Goal: Information Seeking & Learning: Compare options

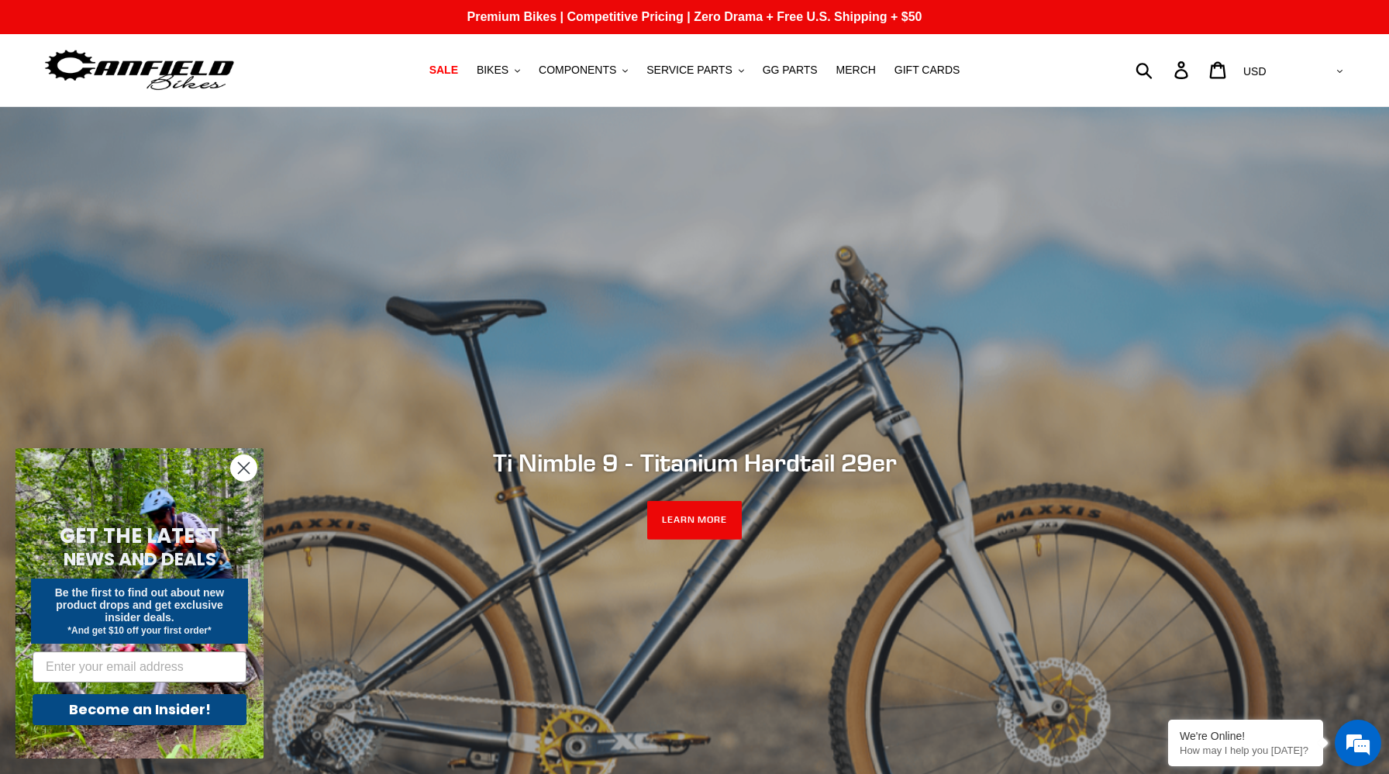
click at [1204, 74] on div "Submit Search Log in Cart 0 items Currency AED AFN ALL AMD ANG AUD AWG AZN [GEO…" at bounding box center [1184, 70] width 326 height 34
click at [1164, 73] on form "Submit" at bounding box center [1154, 70] width 20 height 34
type input "jedi"
click at [1126, 53] on button "Submit" at bounding box center [1145, 70] width 38 height 34
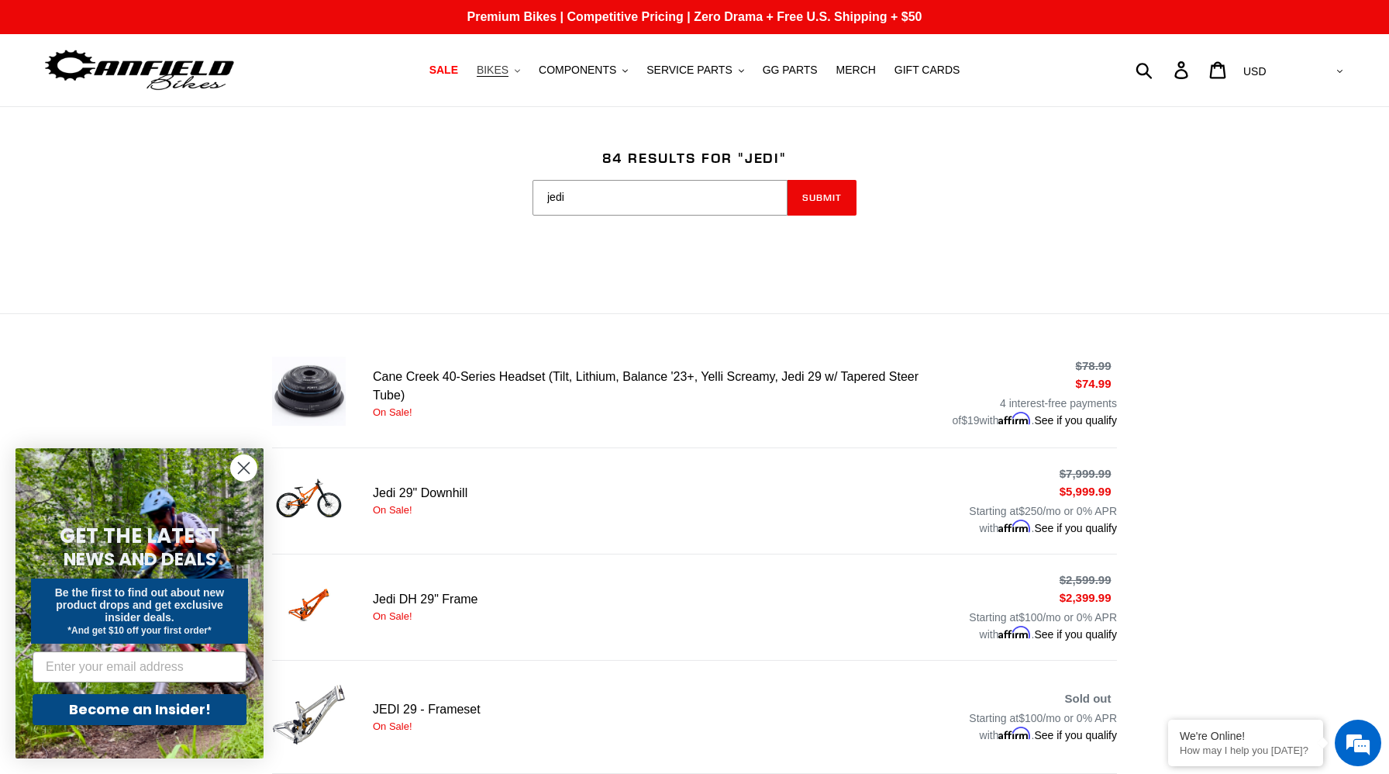
click at [499, 73] on span "BIKES" at bounding box center [493, 70] width 32 height 13
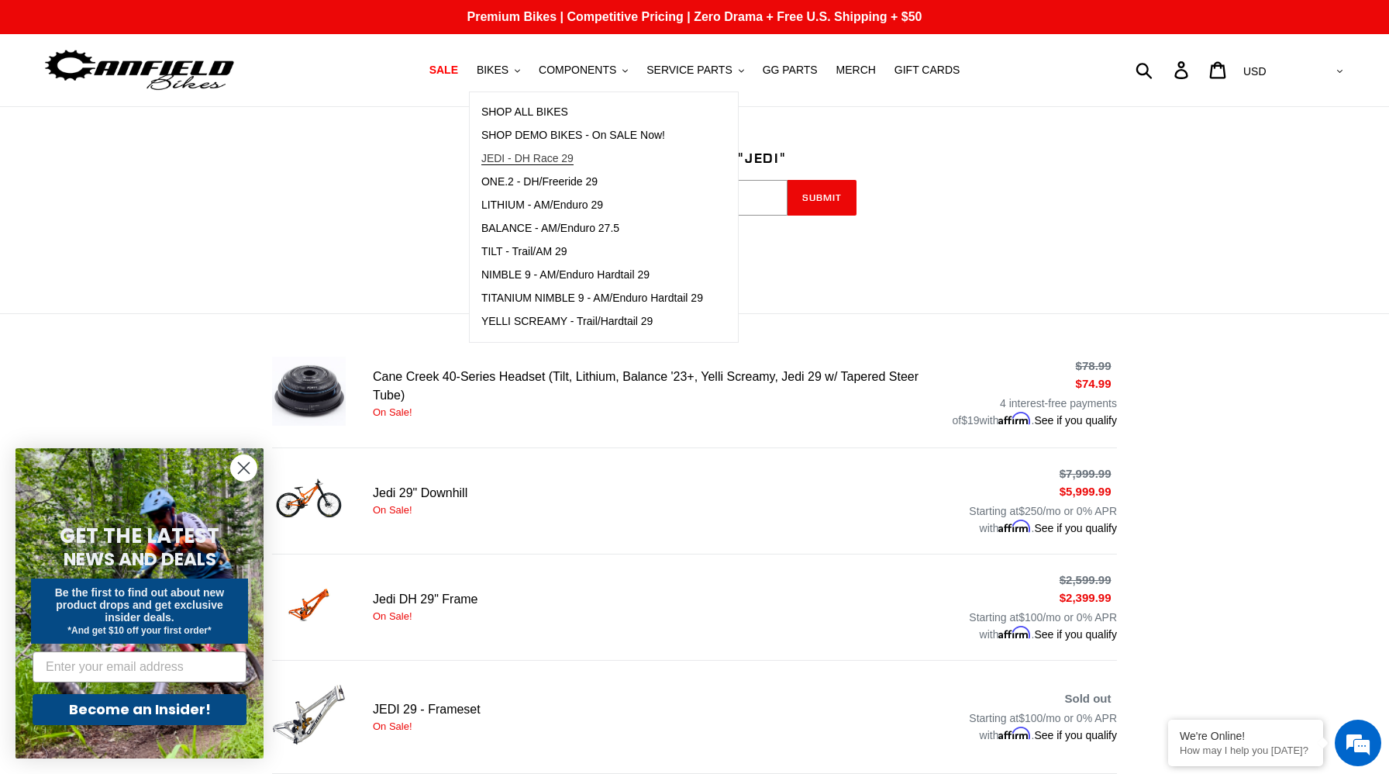
click at [505, 153] on span "JEDI - DH Race 29" at bounding box center [527, 158] width 92 height 13
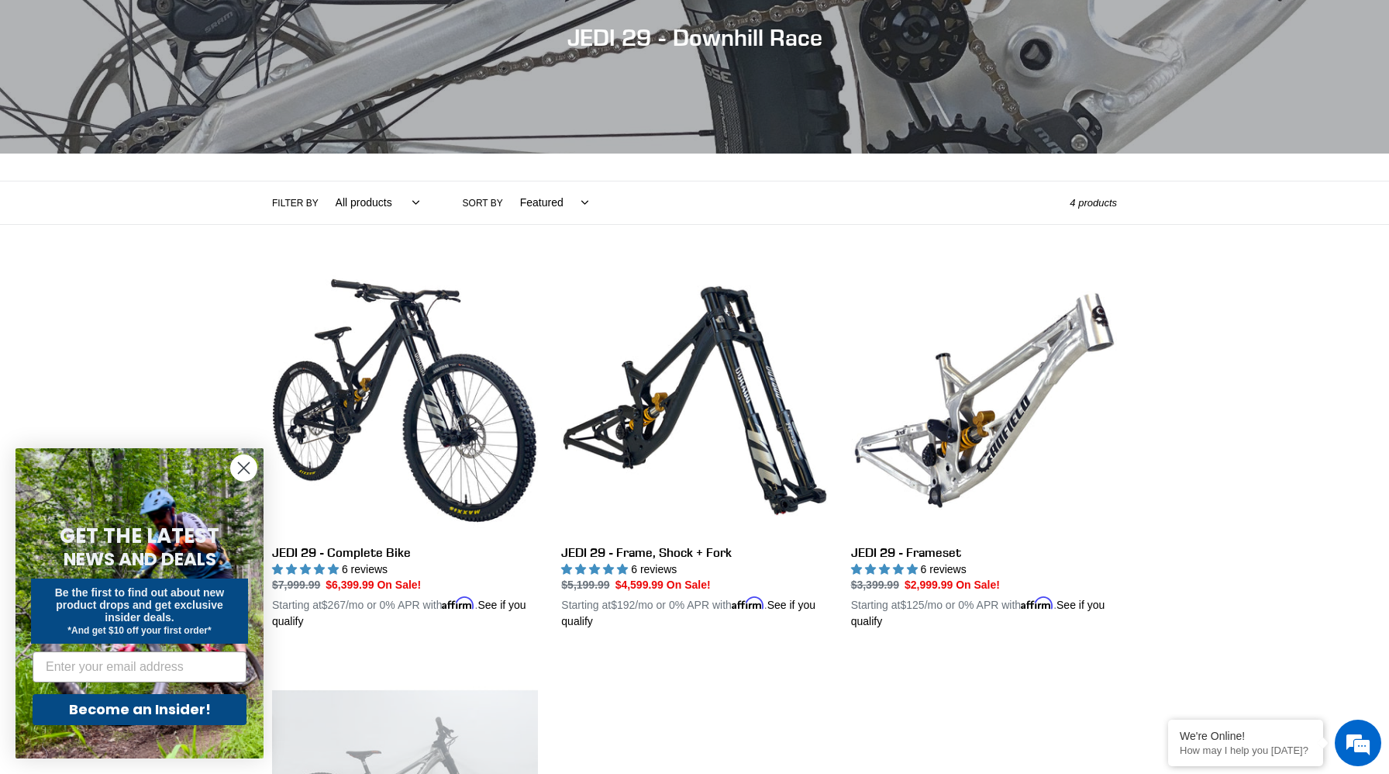
scroll to position [189, 0]
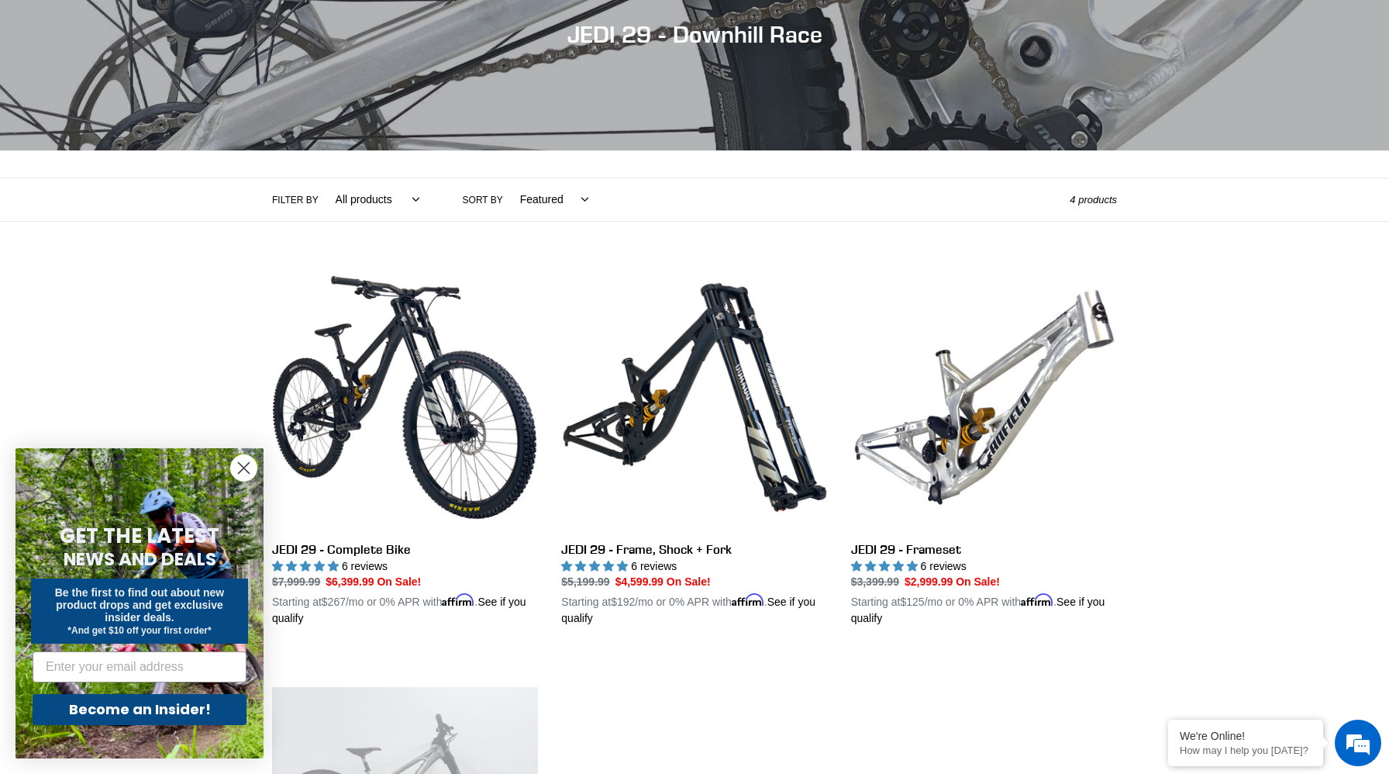
click at [243, 469] on circle "Close dialog" at bounding box center [244, 468] width 26 height 26
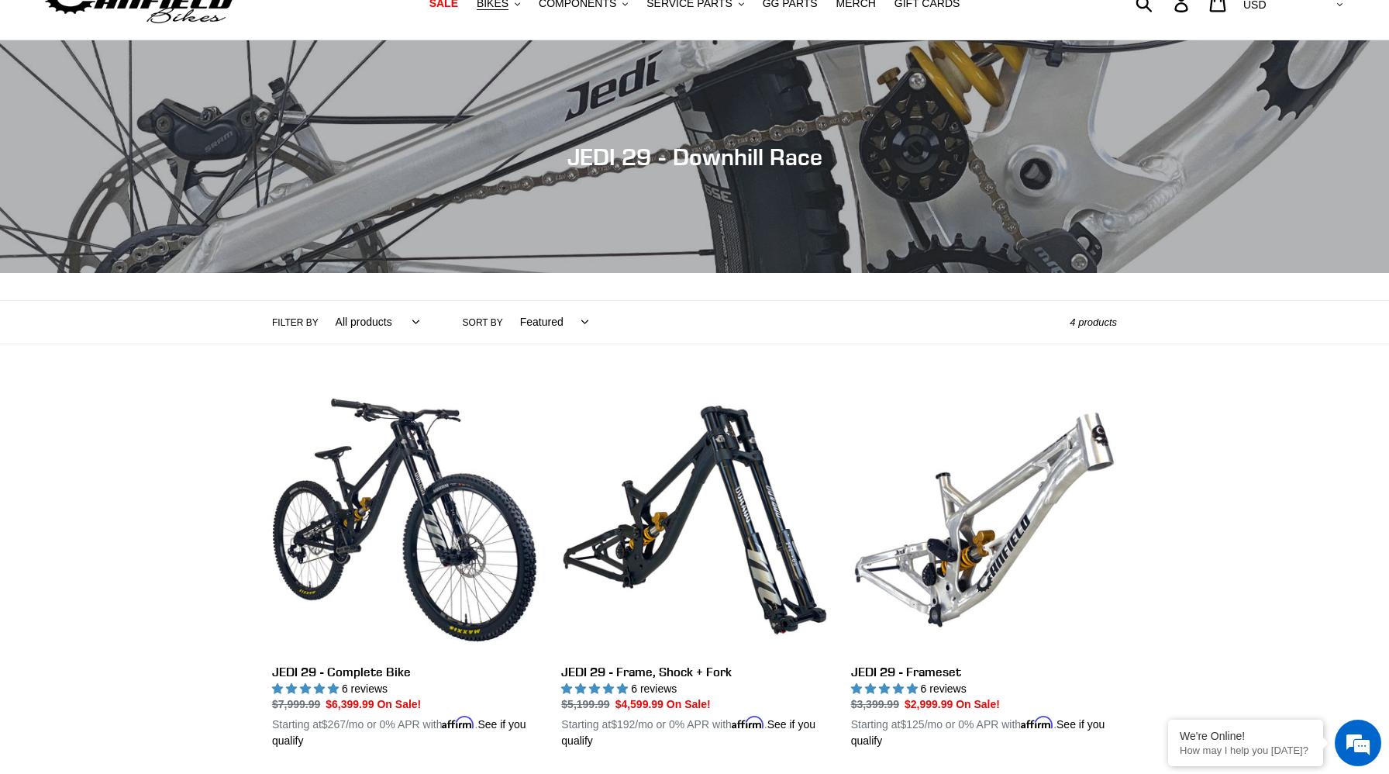
scroll to position [0, 0]
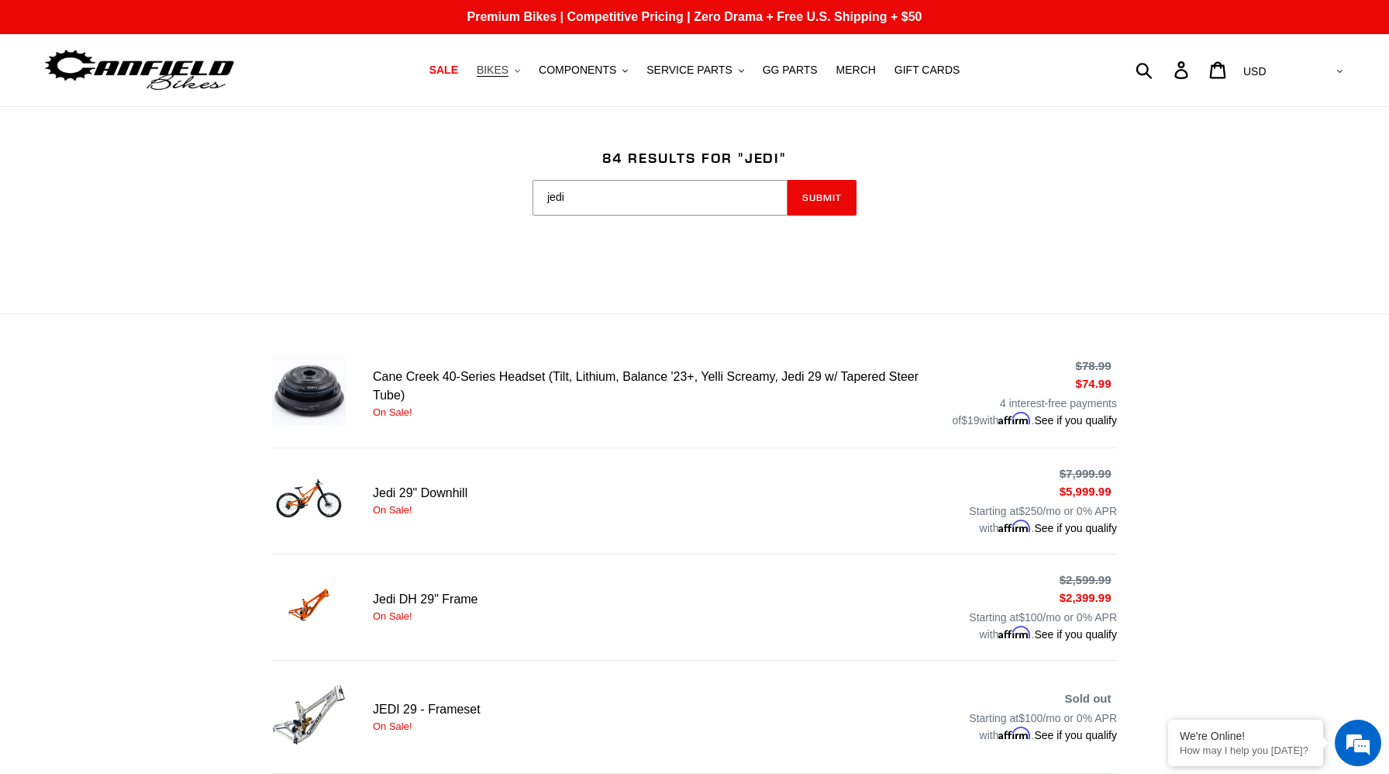
click at [495, 74] on span "BIKES" at bounding box center [493, 70] width 32 height 13
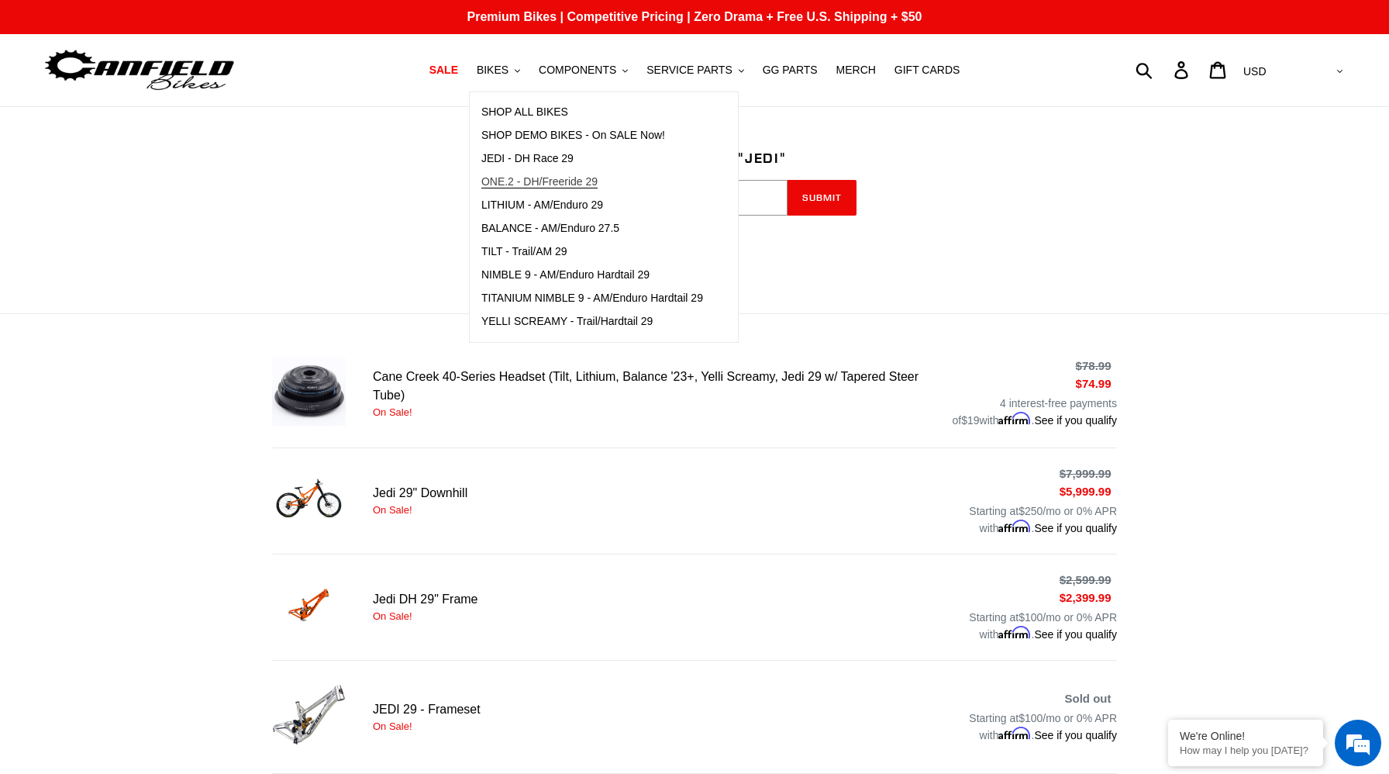
click at [561, 178] on span "ONE.2 - DH/Freeride 29" at bounding box center [539, 181] width 116 height 13
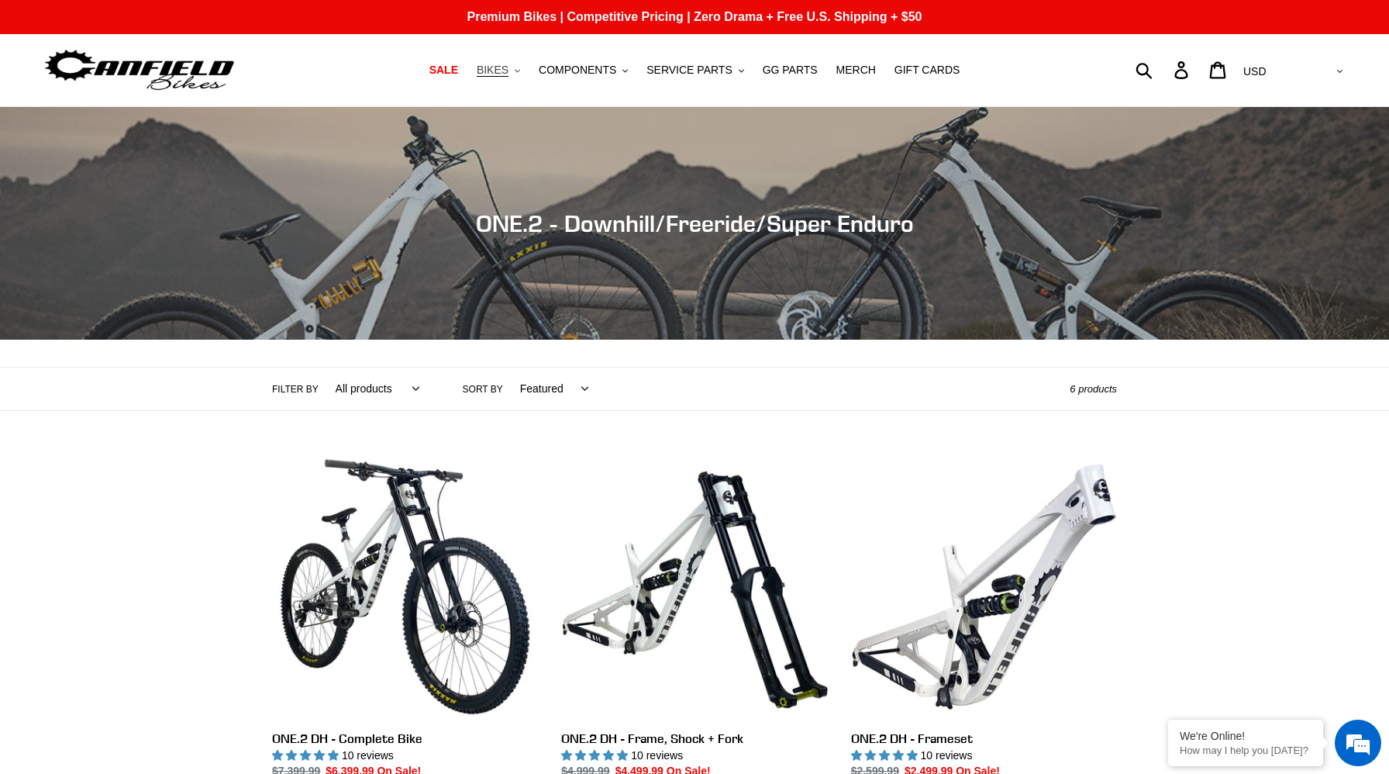
click at [491, 79] on button "BIKES .cls-1{fill:#231f20}" at bounding box center [498, 70] width 59 height 21
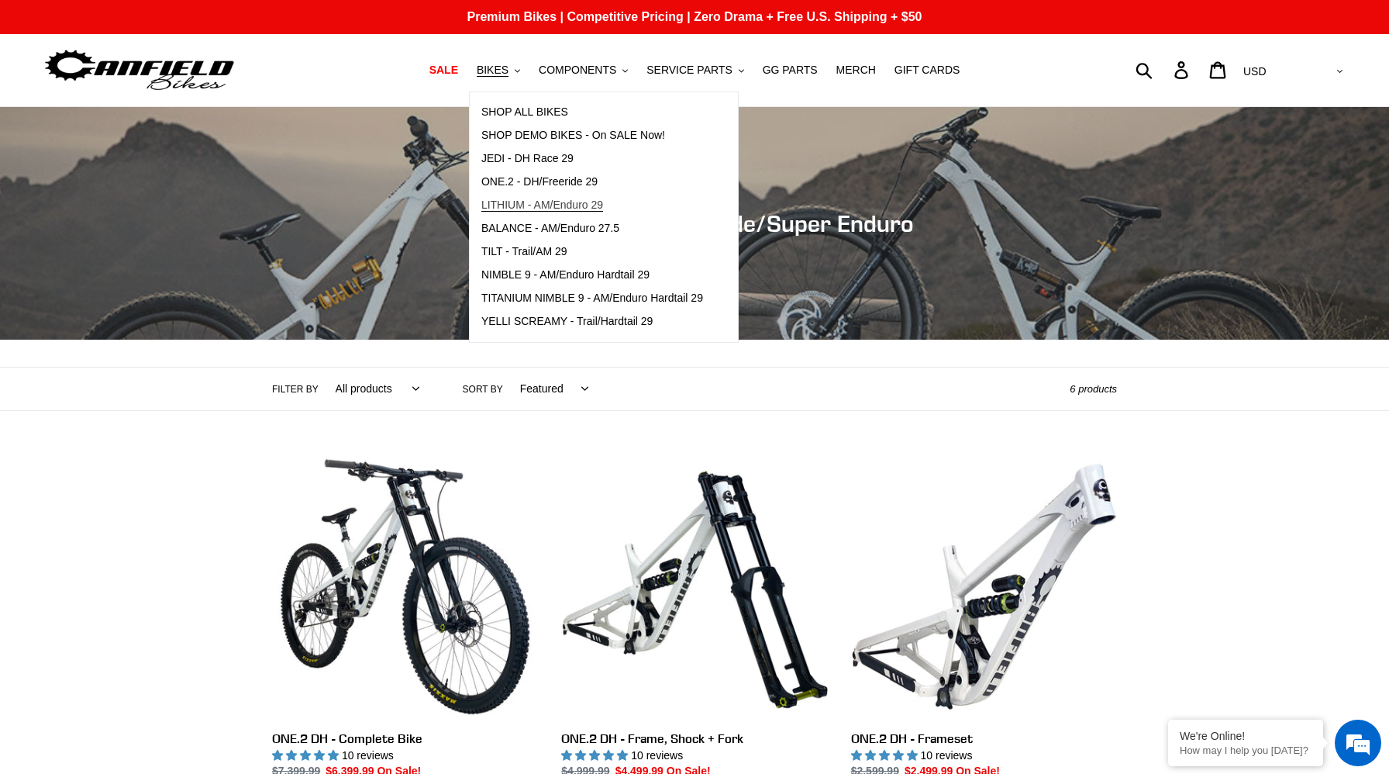
click at [515, 202] on span "LITHIUM - AM/Enduro 29" at bounding box center [542, 204] width 122 height 13
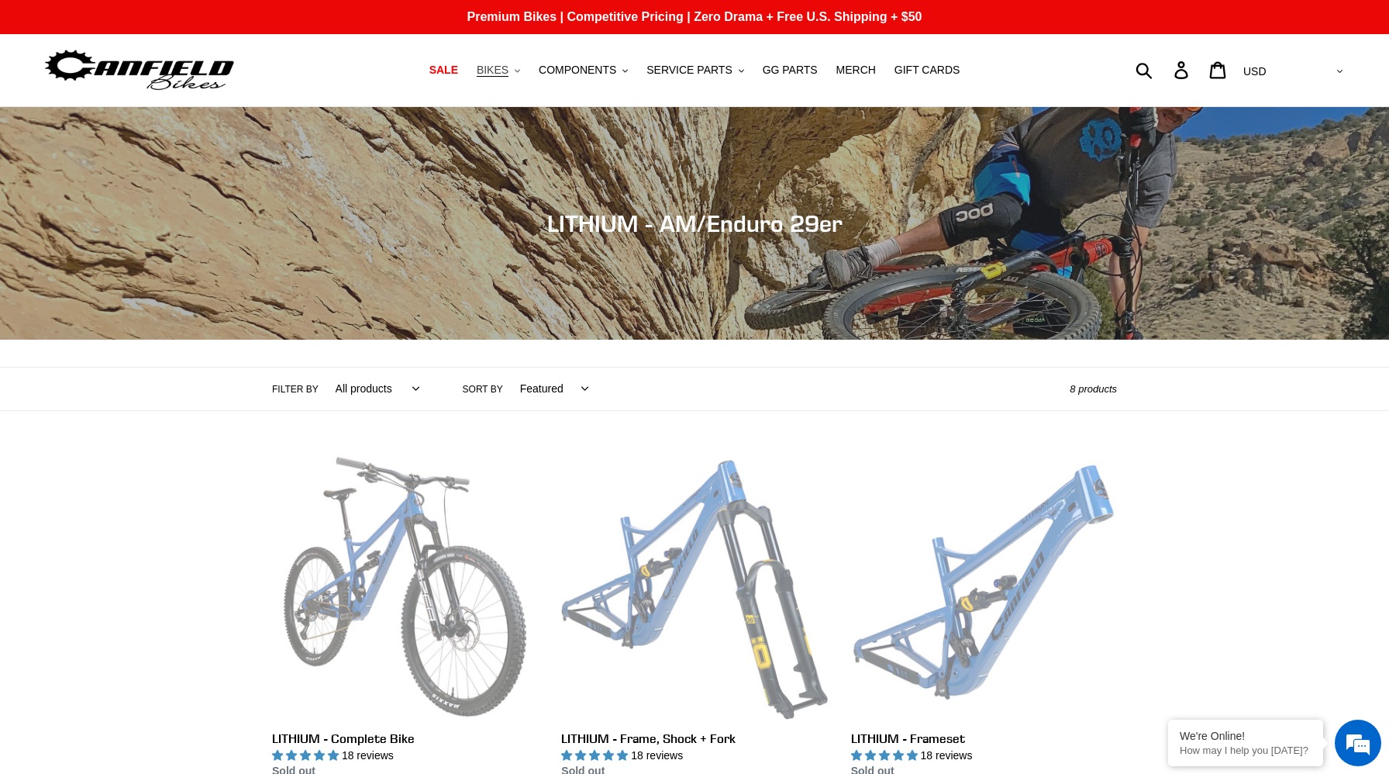
click at [502, 73] on span "BIKES" at bounding box center [493, 70] width 32 height 13
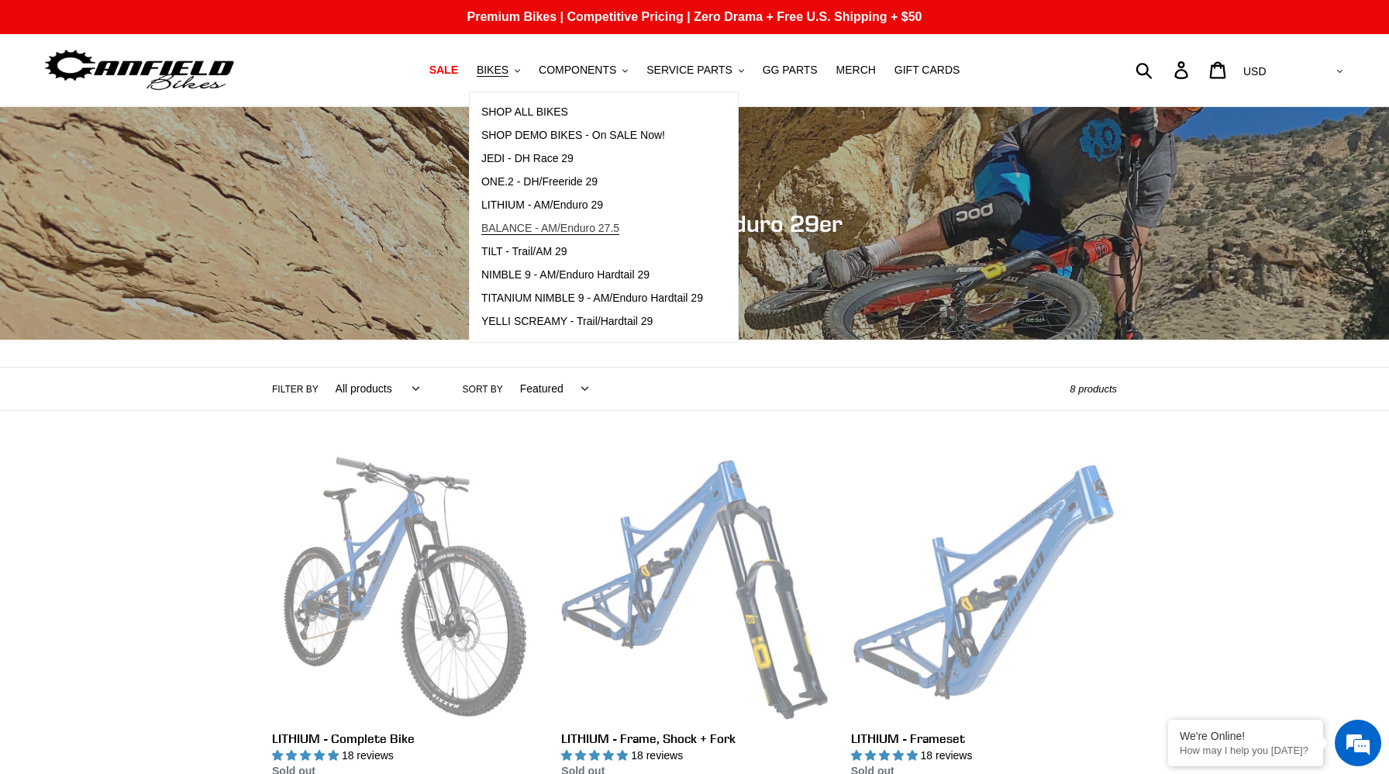
click at [533, 235] on span "BALANCE - AM/Enduro 27.5" at bounding box center [550, 228] width 138 height 13
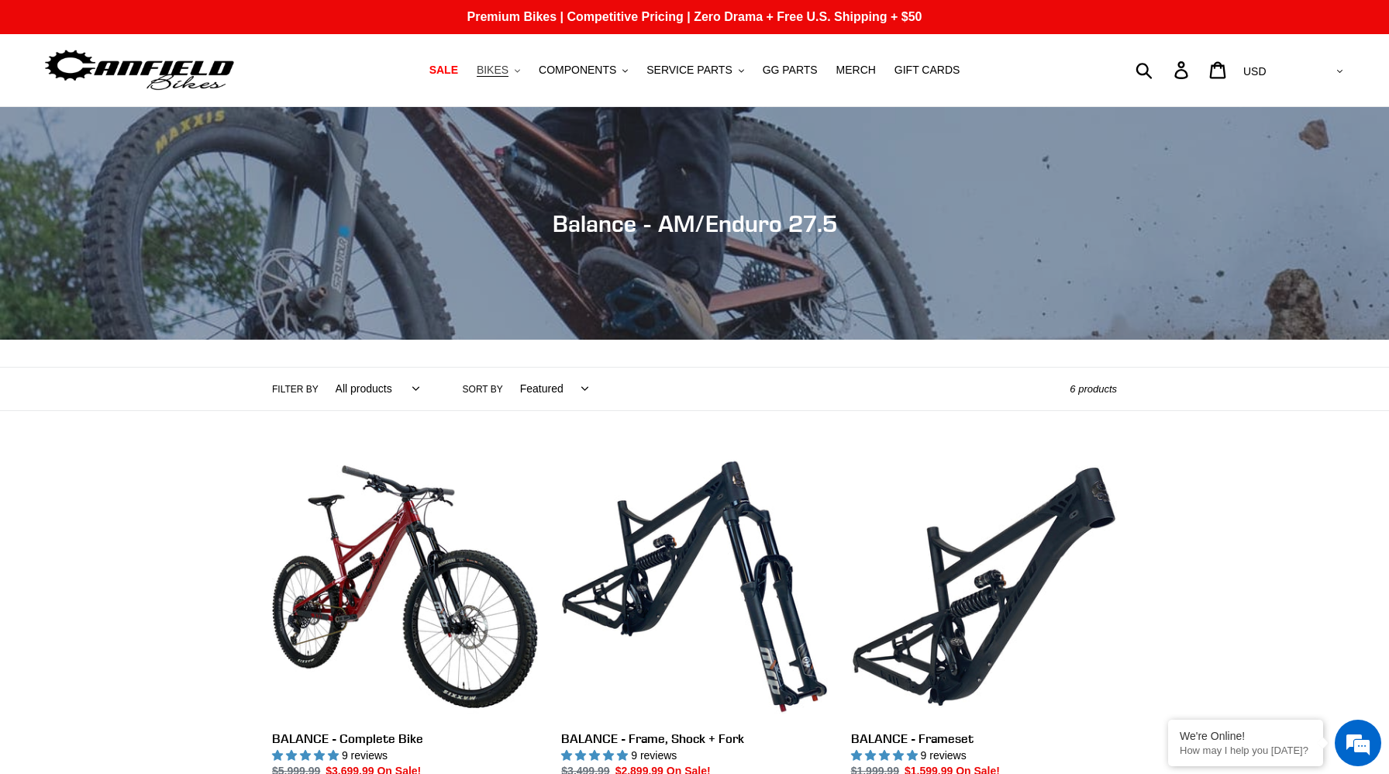
click at [498, 72] on span "BIKES" at bounding box center [493, 70] width 32 height 13
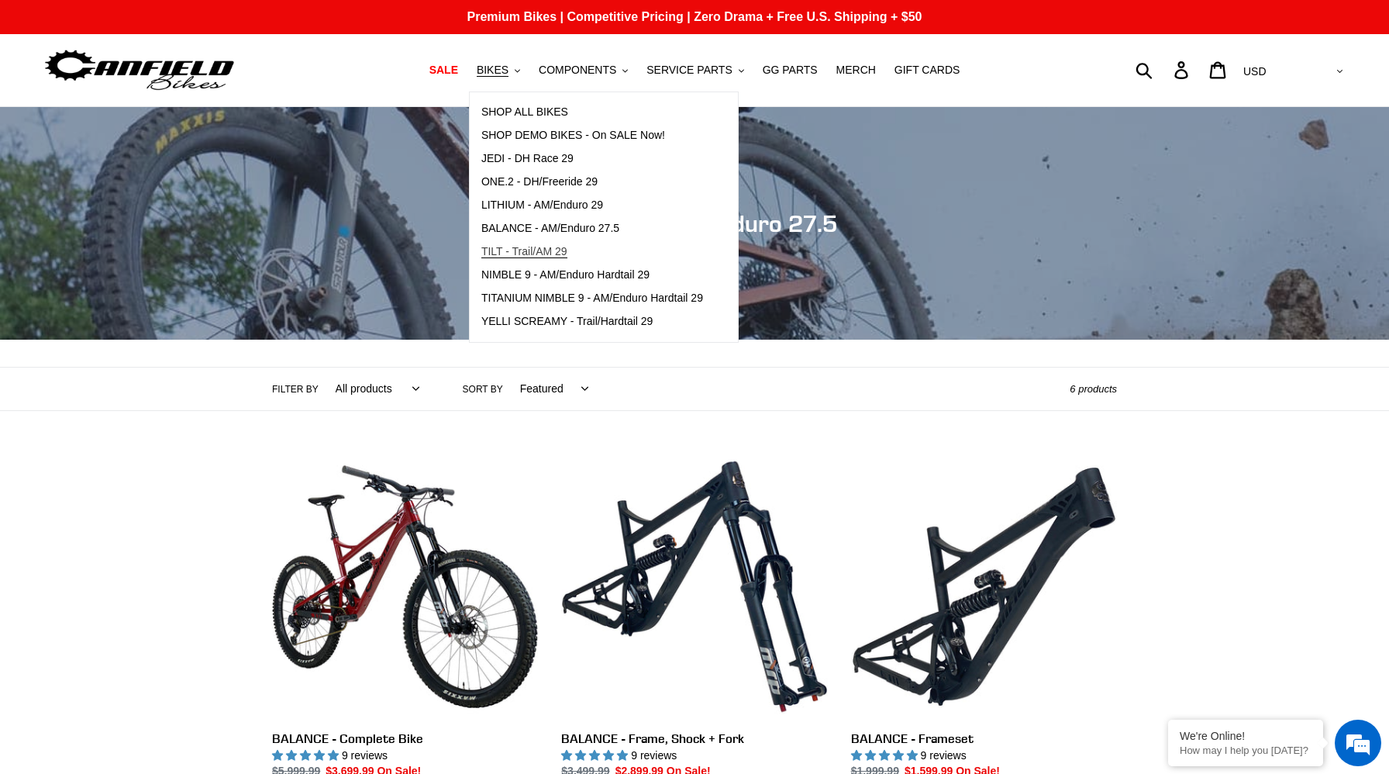
click at [503, 253] on span "TILT - Trail/AM 29" at bounding box center [524, 251] width 86 height 13
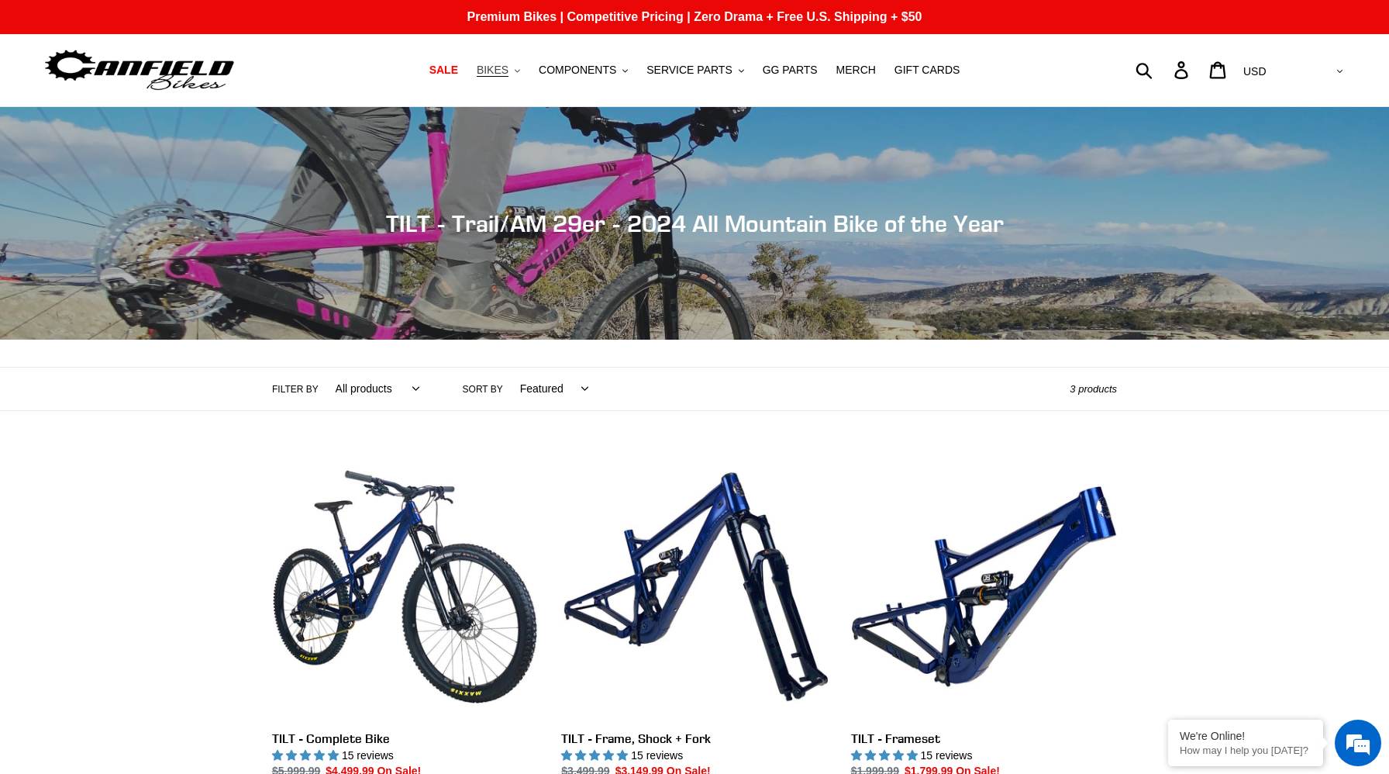
click at [490, 71] on span "BIKES" at bounding box center [493, 70] width 32 height 13
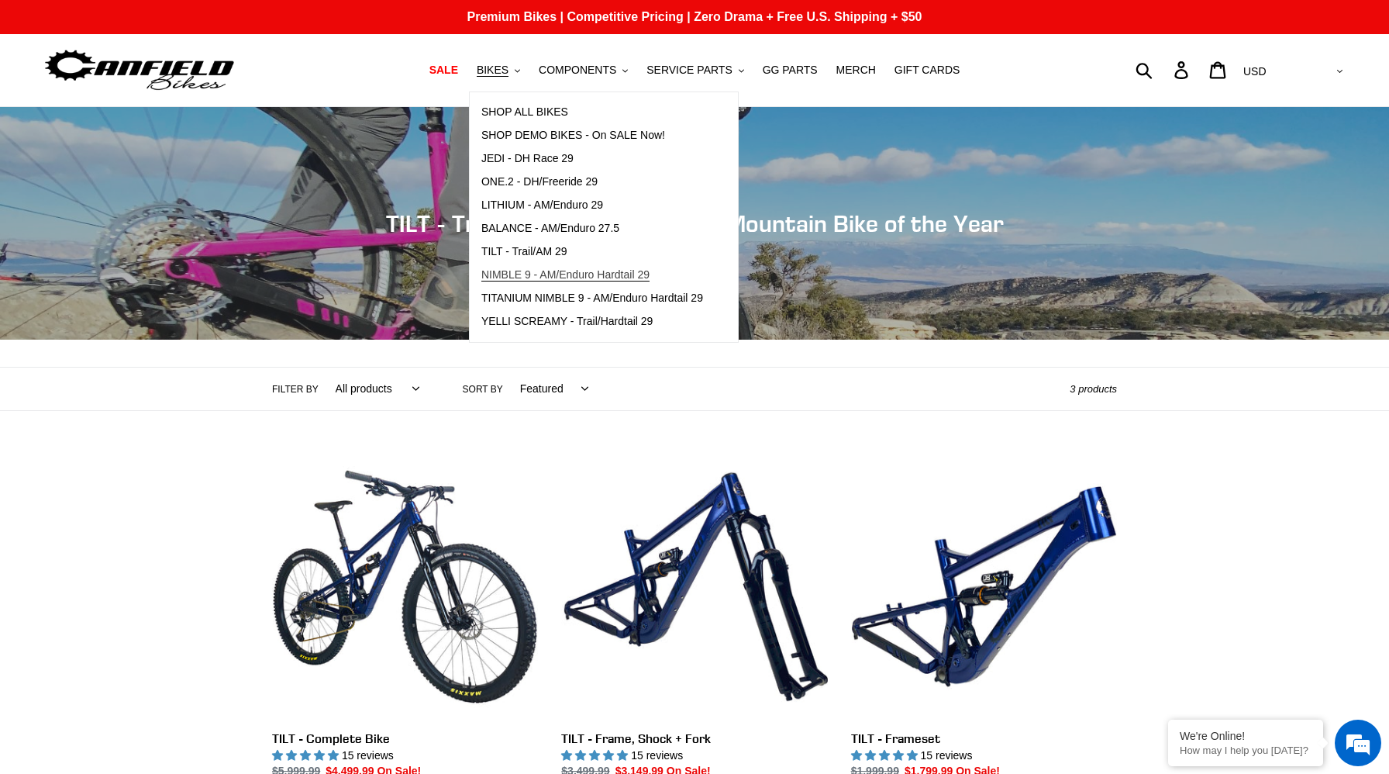
click at [513, 281] on span "NIMBLE 9 - AM/Enduro Hardtail 29" at bounding box center [565, 274] width 168 height 13
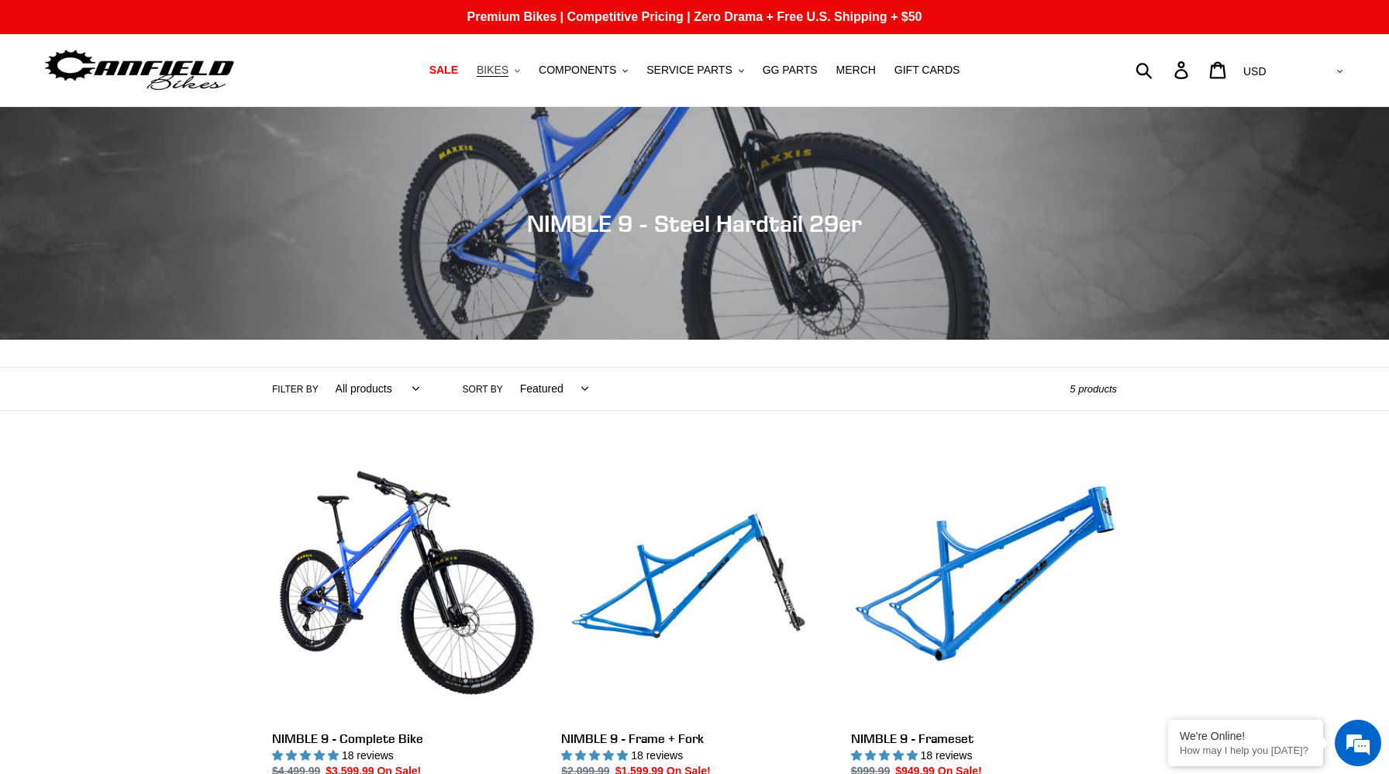
click at [501, 71] on span "BIKES" at bounding box center [493, 70] width 32 height 13
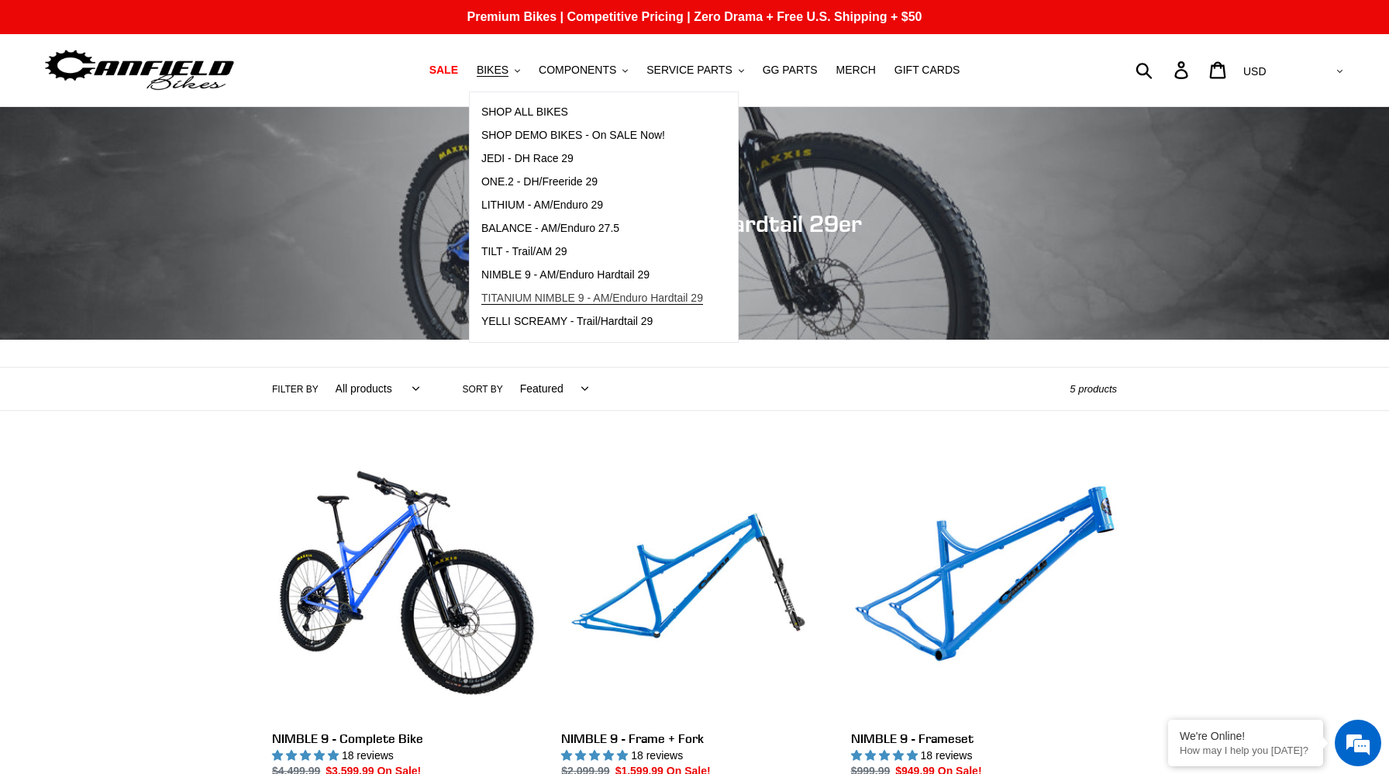
click at [502, 298] on span "TITANIUM NIMBLE 9 - AM/Enduro Hardtail 29" at bounding box center [592, 297] width 222 height 13
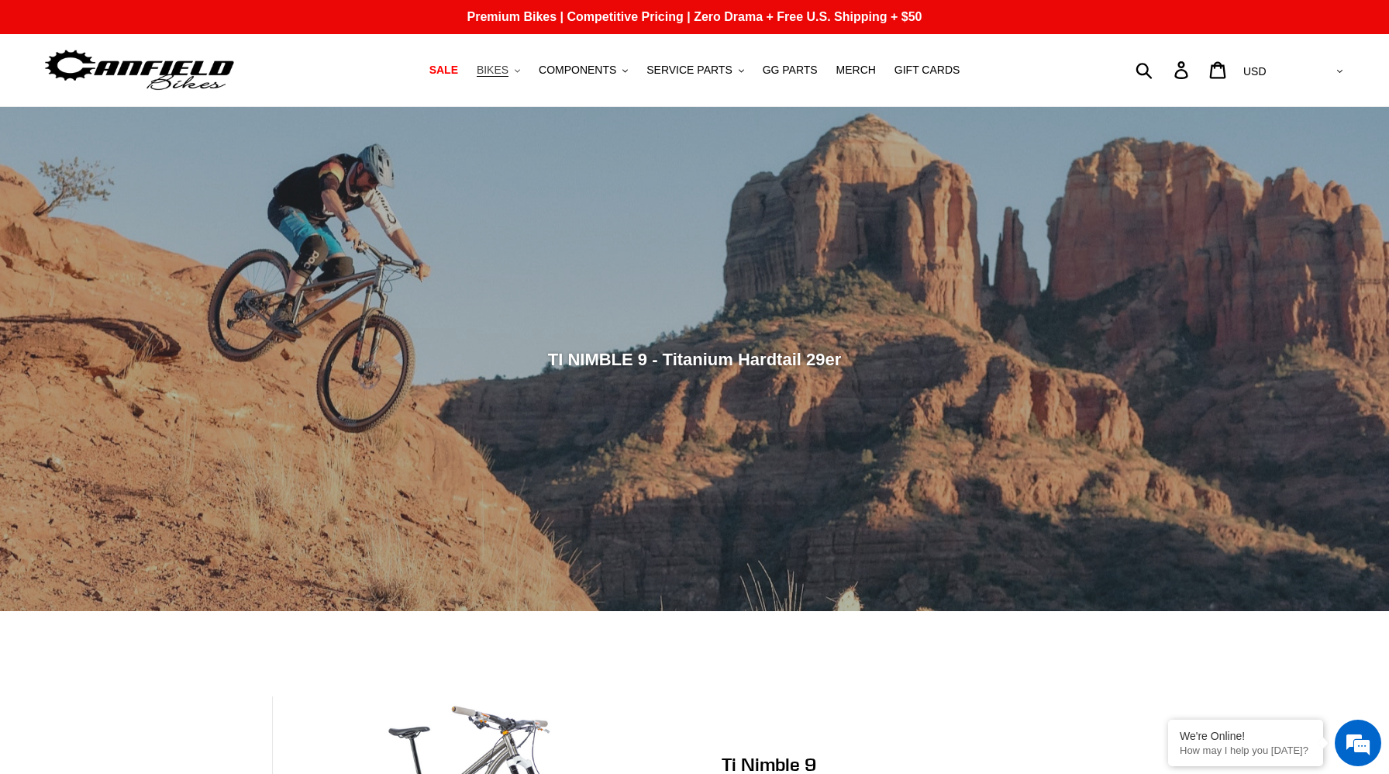
click at [507, 67] on span "BIKES" at bounding box center [493, 70] width 32 height 13
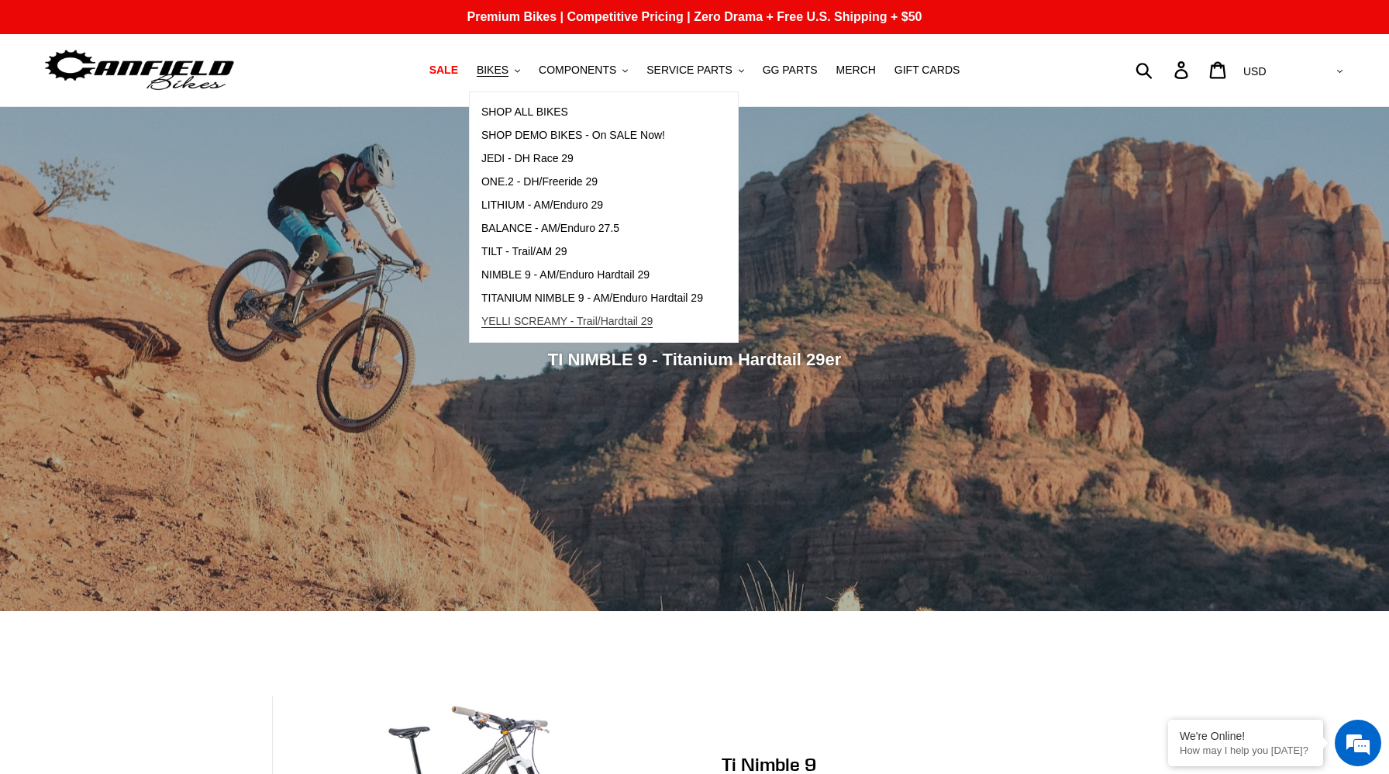
click at [550, 329] on link "YELLI SCREAMY - Trail/Hardtail 29" at bounding box center [592, 321] width 245 height 23
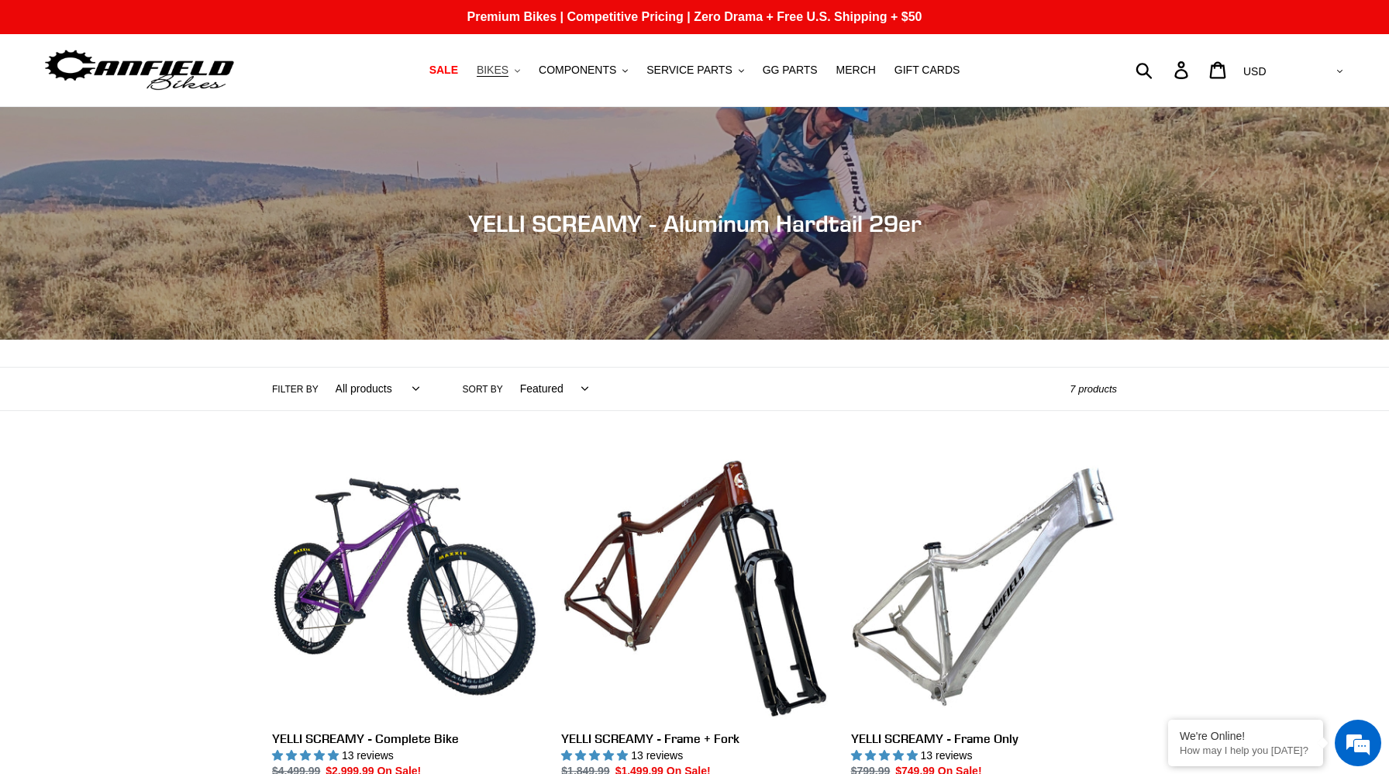
click at [495, 72] on span "BIKES" at bounding box center [493, 70] width 32 height 13
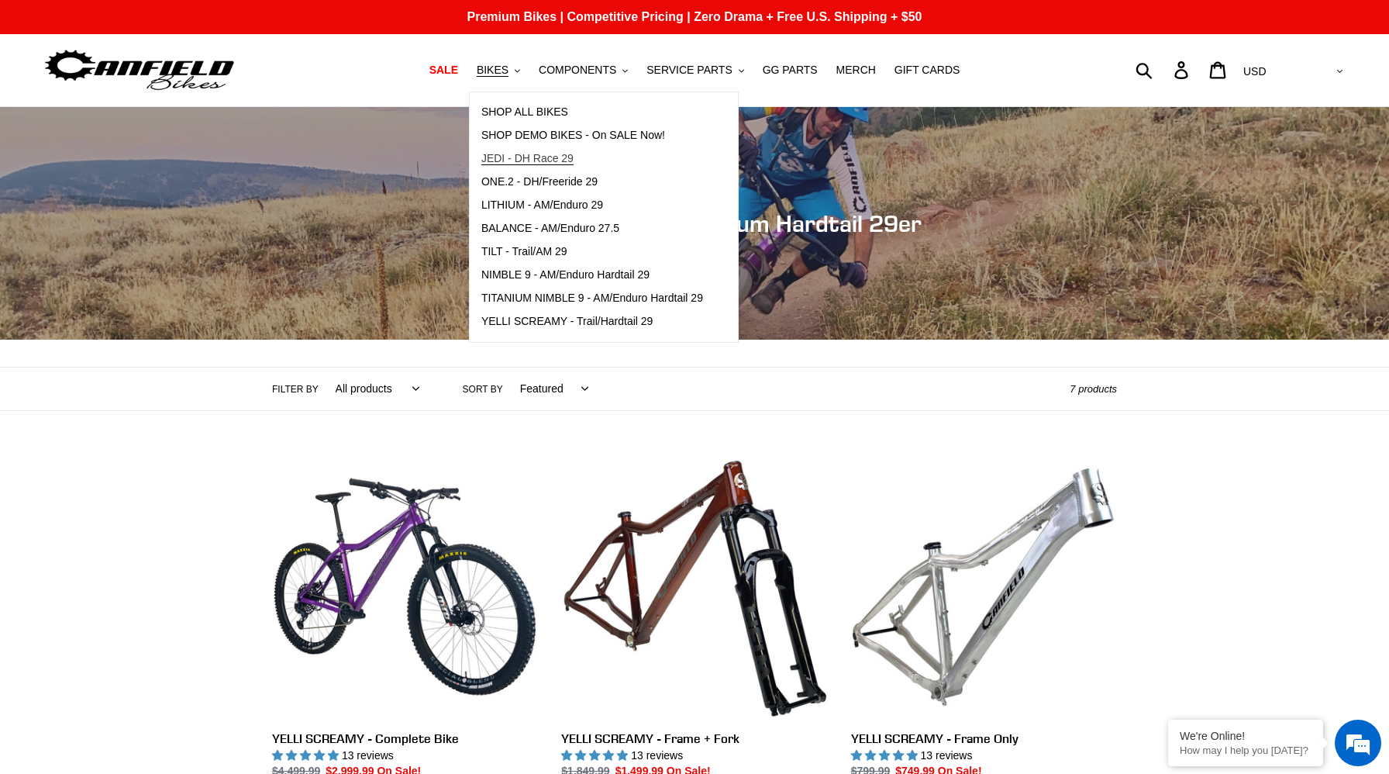
click at [497, 163] on span "JEDI - DH Race 29" at bounding box center [527, 158] width 92 height 13
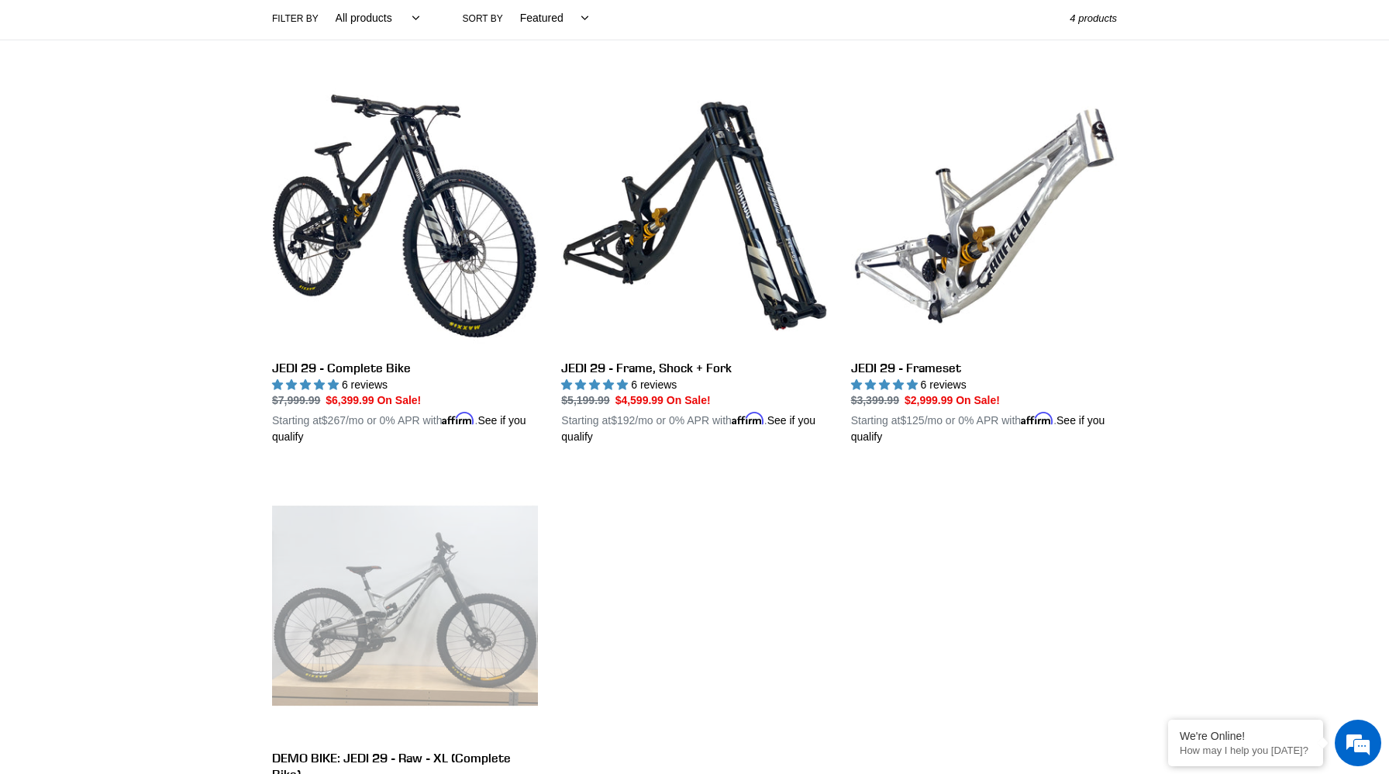
scroll to position [380, 0]
